Goal: Task Accomplishment & Management: Manage account settings

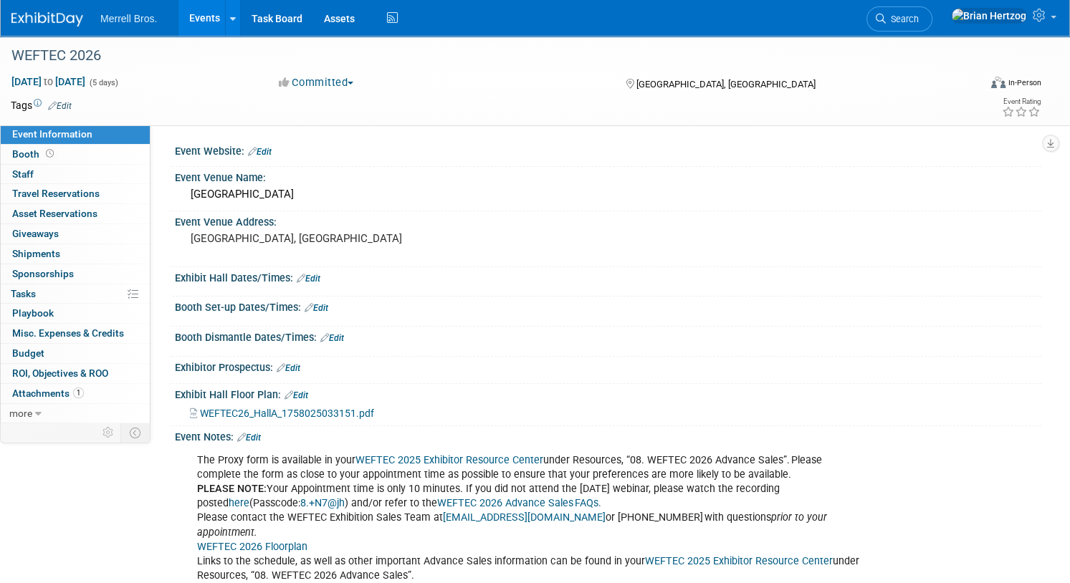
click at [83, 17] on img at bounding box center [47, 19] width 72 height 14
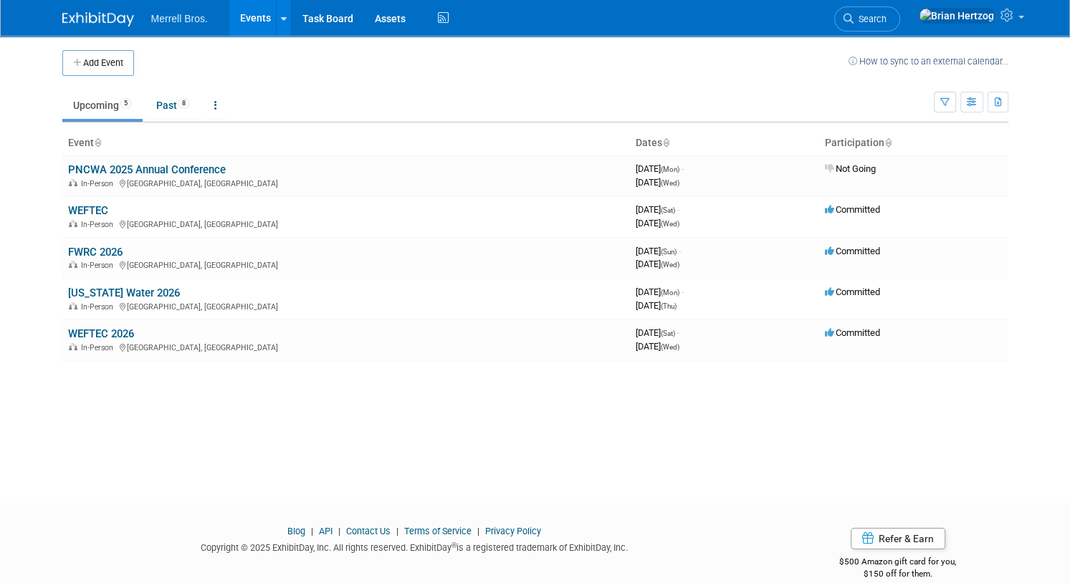
click at [85, 332] on link "WEFTEC 2026" at bounding box center [101, 333] width 66 height 13
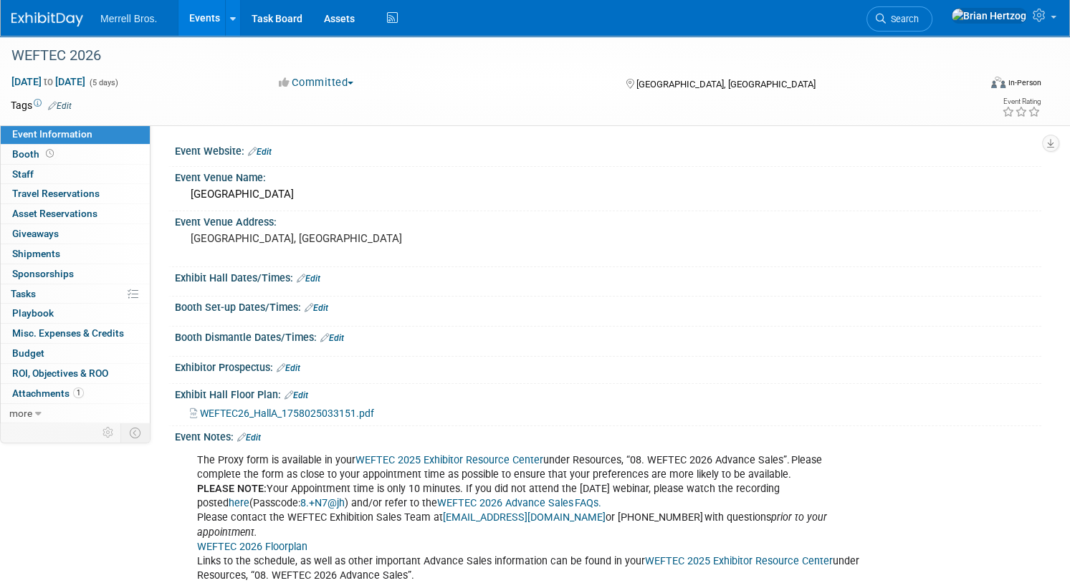
click at [261, 438] on link "Edit" at bounding box center [249, 438] width 24 height 10
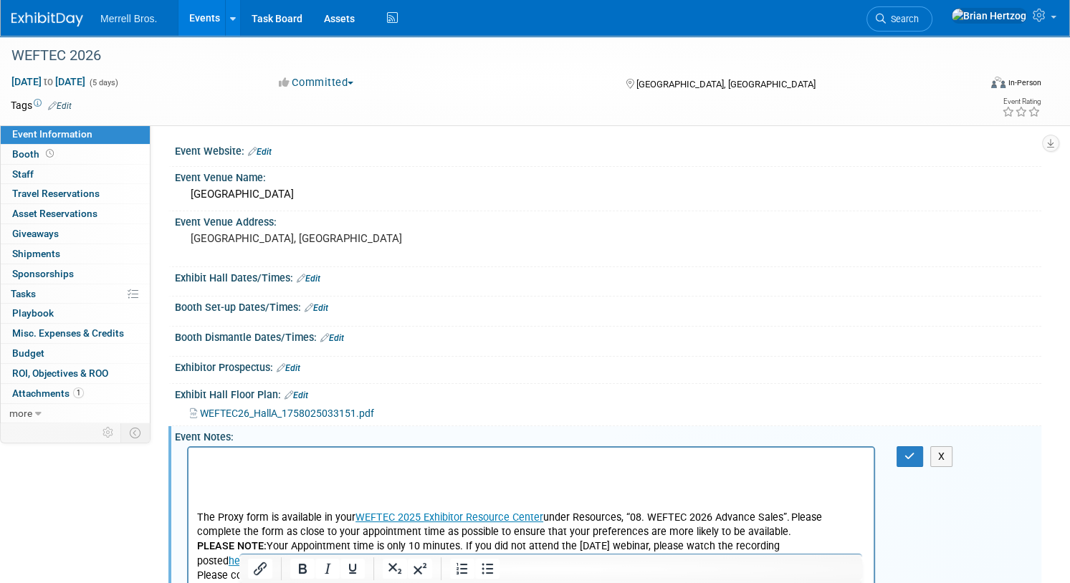
scroll to position [241, 0]
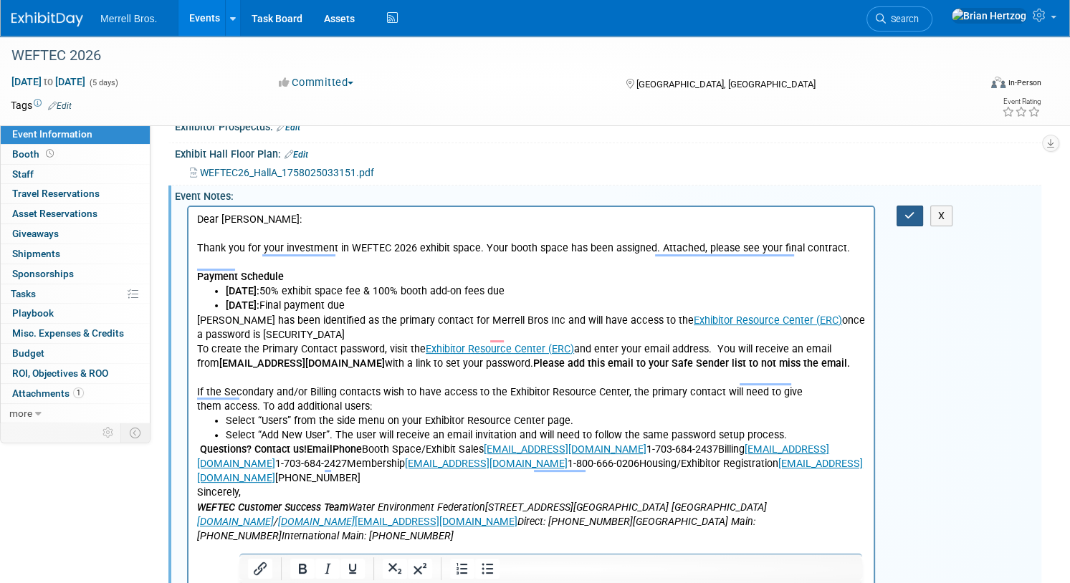
click at [904, 215] on icon "button" at bounding box center [909, 216] width 11 height 10
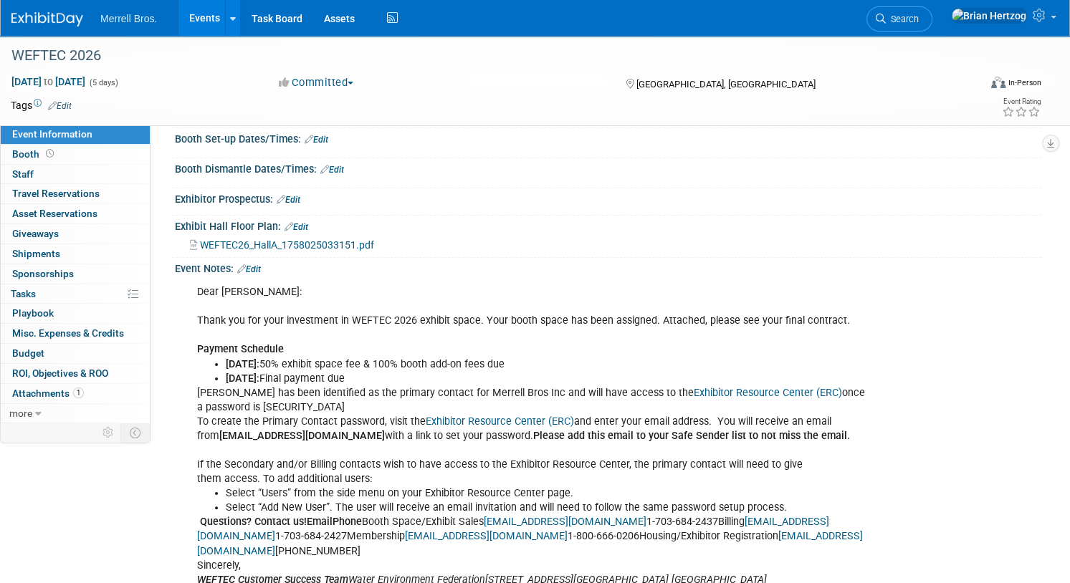
scroll to position [0, 0]
